Goal: Information Seeking & Learning: Learn about a topic

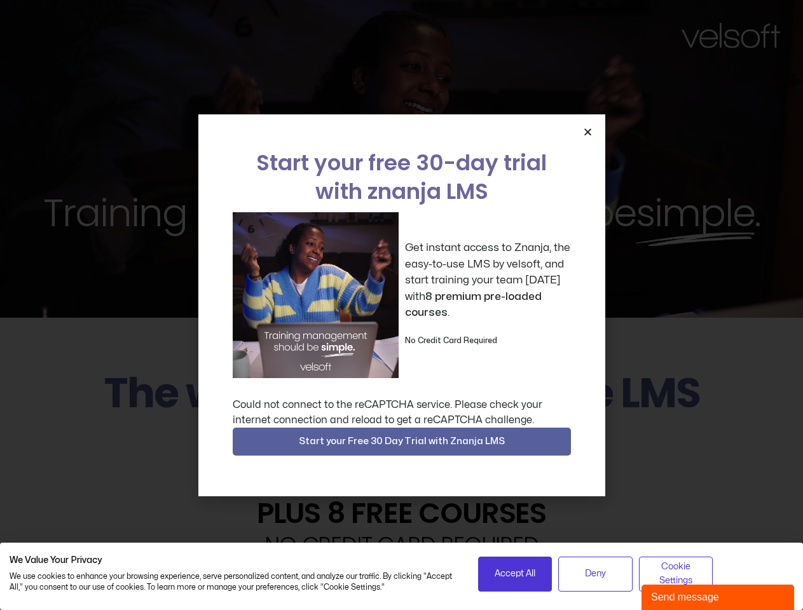
click at [401, 305] on div "Get instant access to Znanja, the easy-to-use LMS by velsoft, and start trainin…" at bounding box center [402, 295] width 338 height 166
click at [587, 132] on icon "Close" at bounding box center [588, 132] width 10 height 10
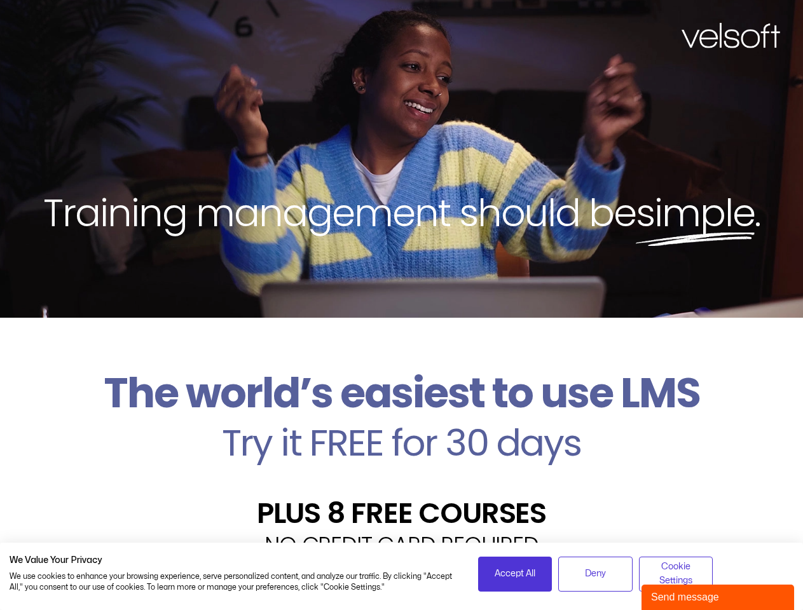
click at [402, 442] on h2 "Try it FREE for 30 days" at bounding box center [402, 443] width 784 height 37
click at [515, 574] on span "Accept All" at bounding box center [515, 574] width 41 height 14
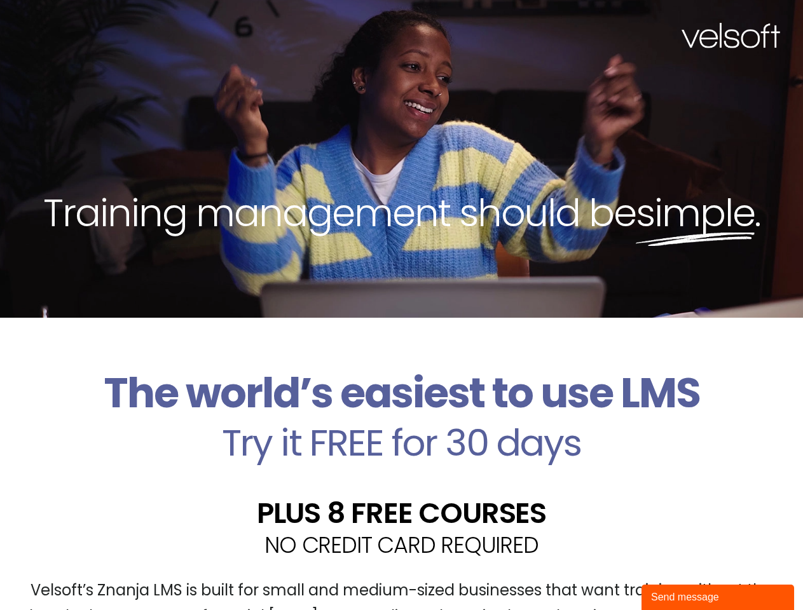
click at [595, 574] on div "Velsoft’s Znanja LMS is built for small and medium-sized businesses that want t…" at bounding box center [402, 609] width 784 height 93
click at [676, 574] on div "Velsoft’s Znanja LMS is built for small and medium-sized businesses that want t…" at bounding box center [402, 609] width 784 height 93
click at [718, 598] on div "Send message" at bounding box center [718, 597] width 134 height 15
